Goal: Information Seeking & Learning: Learn about a topic

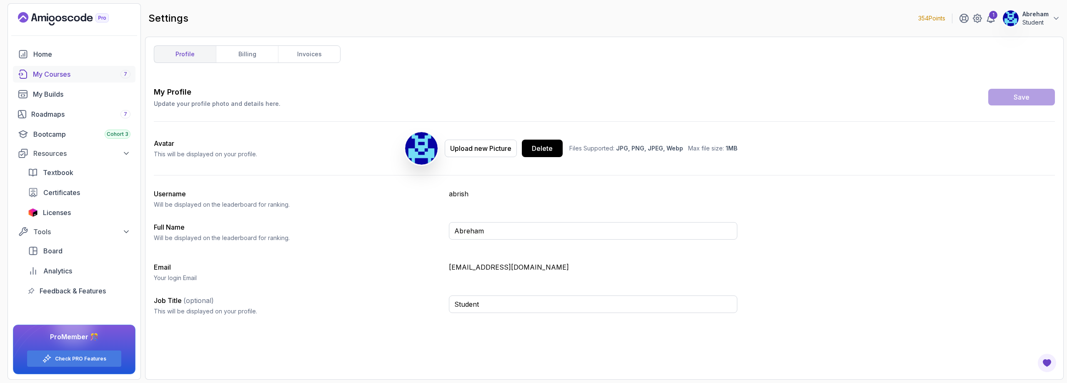
click at [44, 72] on div "My Courses 7" at bounding box center [82, 74] width 98 height 10
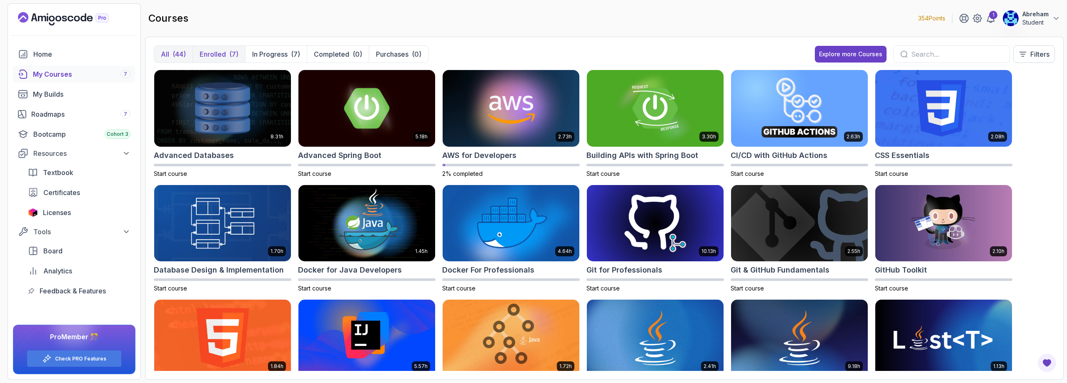
click at [223, 47] on button "Enrolled (7)" at bounding box center [219, 54] width 53 height 17
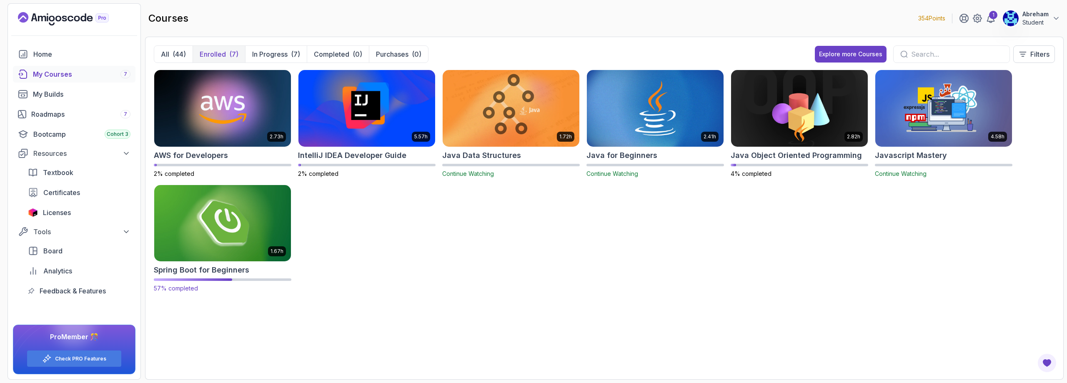
click at [213, 234] on img at bounding box center [222, 223] width 143 height 80
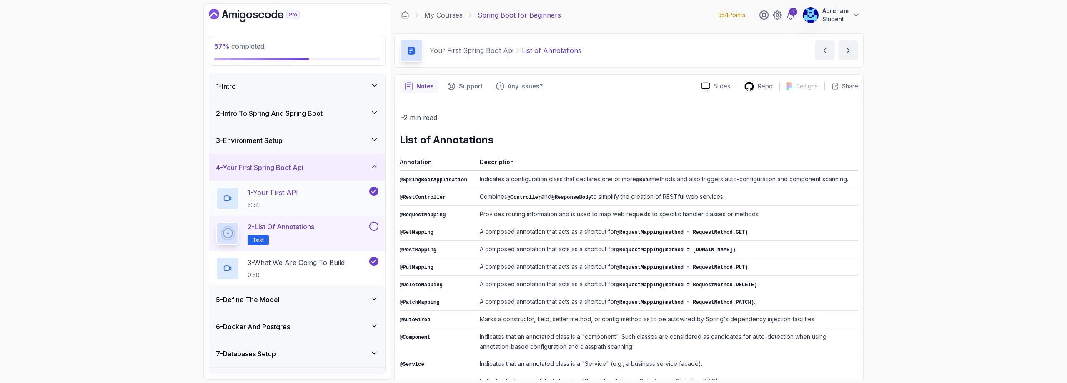
click at [278, 197] on p "1 - Your First API" at bounding box center [273, 193] width 50 height 10
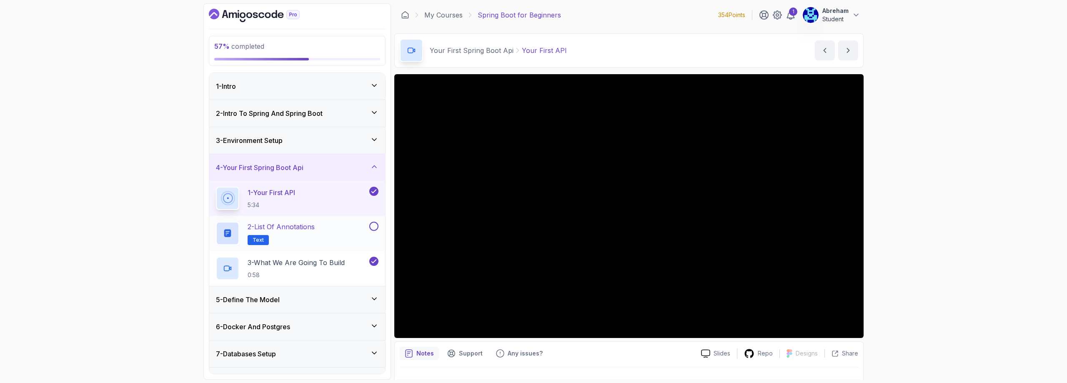
click at [295, 228] on p "2 - List of Annotations" at bounding box center [281, 227] width 67 height 10
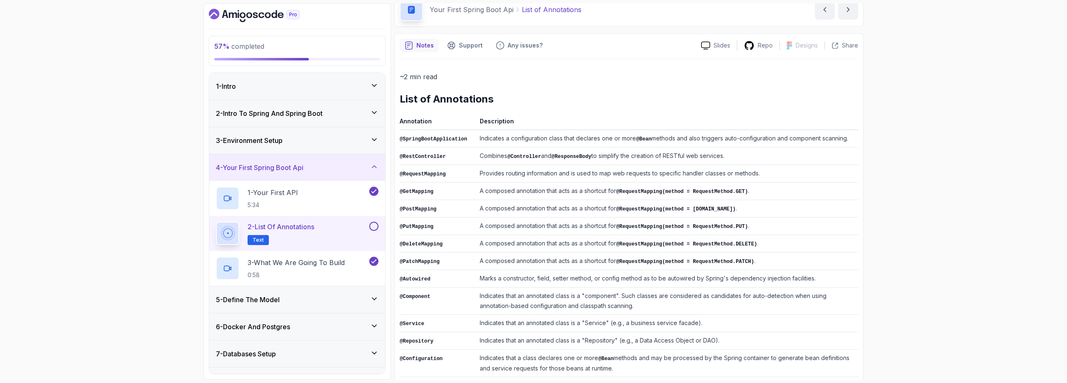
scroll to position [118, 0]
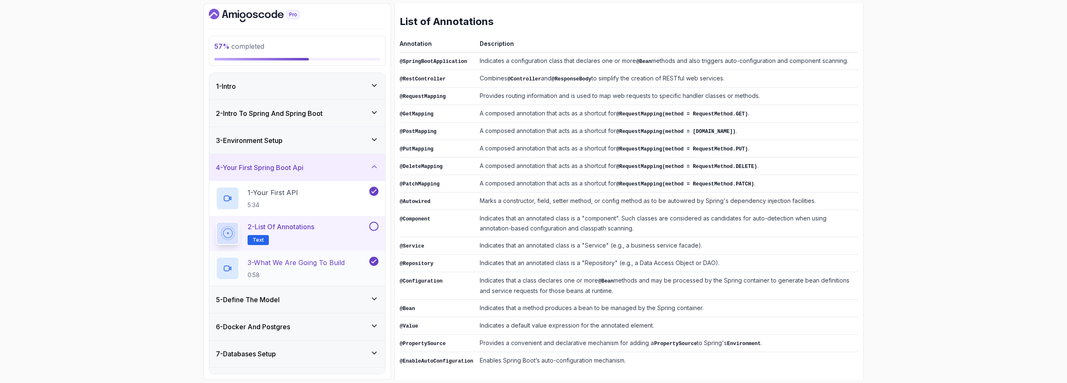
click at [313, 271] on p "0:58" at bounding box center [296, 275] width 97 height 8
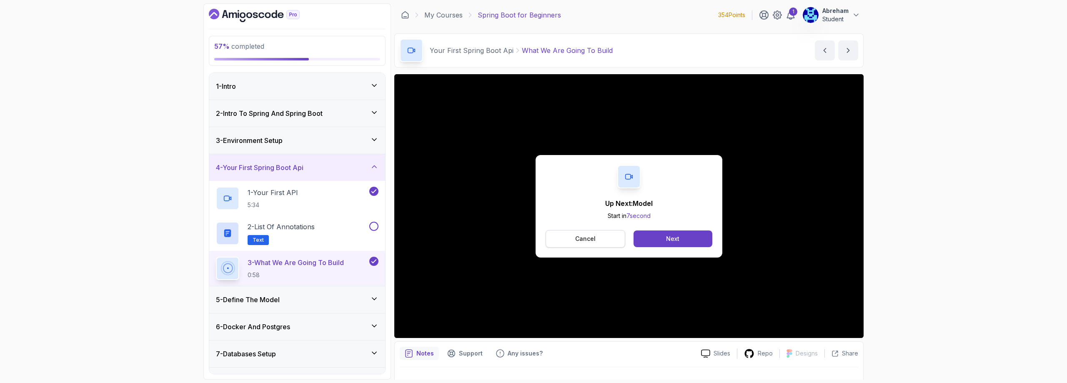
click at [590, 238] on p "Cancel" at bounding box center [585, 239] width 20 height 8
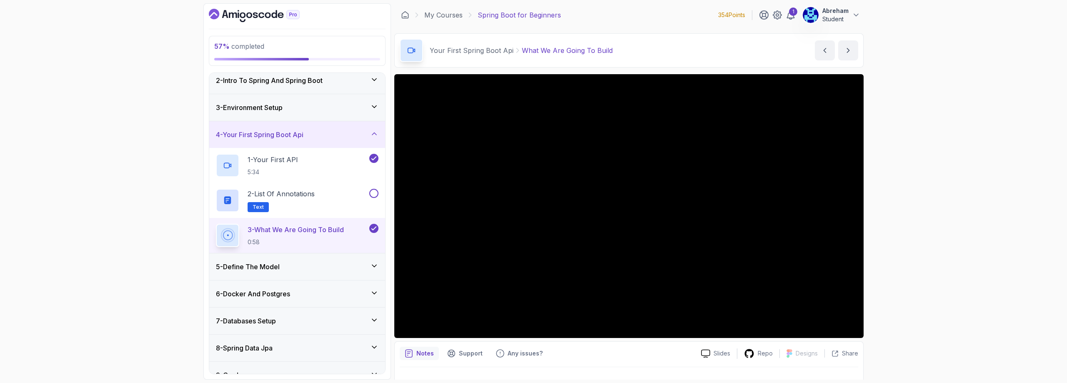
scroll to position [83, 0]
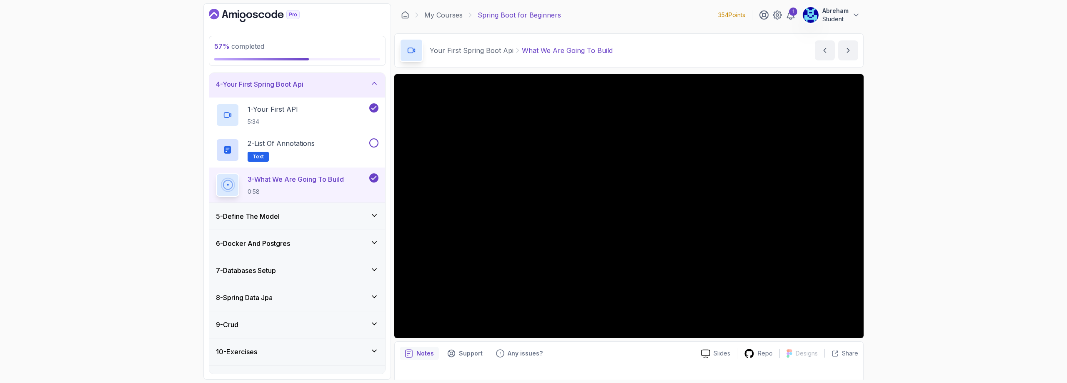
click at [374, 214] on icon at bounding box center [374, 215] width 8 height 8
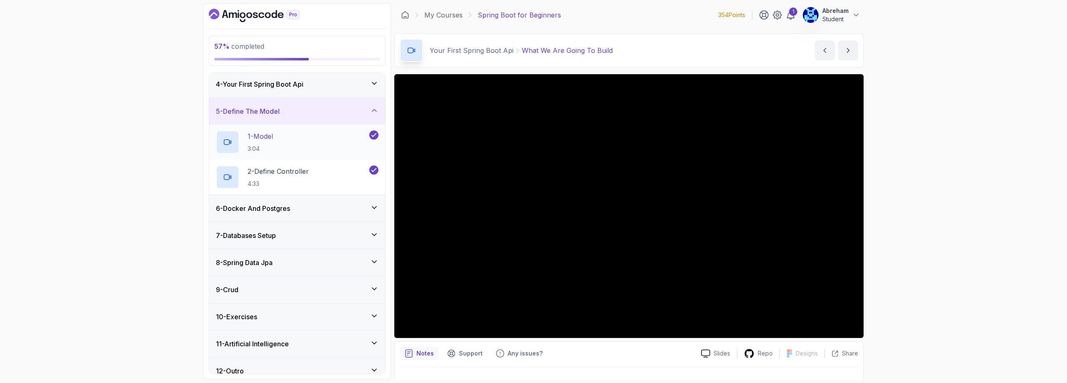
click at [290, 137] on div "1 - Model 3:04" at bounding box center [292, 141] width 152 height 23
